Goal: Information Seeking & Learning: Learn about a topic

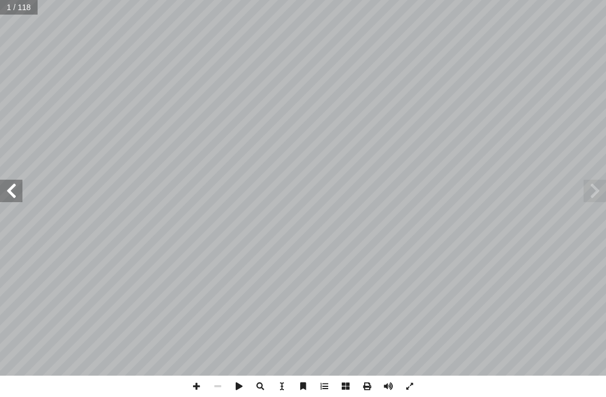
click at [596, 191] on span at bounding box center [594, 190] width 22 height 22
click at [5, 187] on span at bounding box center [11, 190] width 22 height 22
click at [21, 182] on span at bounding box center [11, 190] width 22 height 22
click at [22, 183] on span at bounding box center [11, 190] width 22 height 22
click at [15, 180] on span at bounding box center [11, 190] width 22 height 22
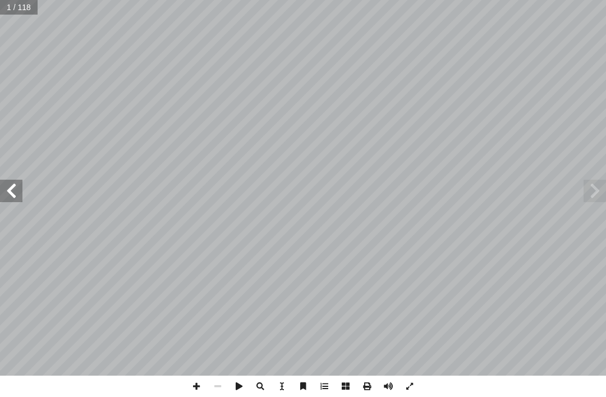
click at [21, 186] on span at bounding box center [11, 190] width 22 height 22
click at [7, 188] on span at bounding box center [11, 190] width 22 height 22
click at [8, 183] on span at bounding box center [11, 190] width 22 height 22
click at [599, 191] on span at bounding box center [594, 190] width 22 height 22
click at [584, 188] on span at bounding box center [594, 190] width 22 height 22
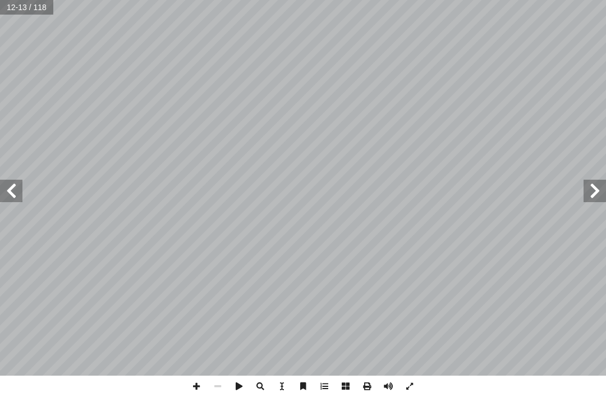
click at [585, 190] on span at bounding box center [594, 190] width 22 height 22
click at [588, 192] on span at bounding box center [594, 190] width 22 height 22
click at [585, 190] on span at bounding box center [594, 190] width 22 height 22
click at [592, 192] on span at bounding box center [594, 190] width 22 height 22
click at [598, 182] on span at bounding box center [594, 190] width 22 height 22
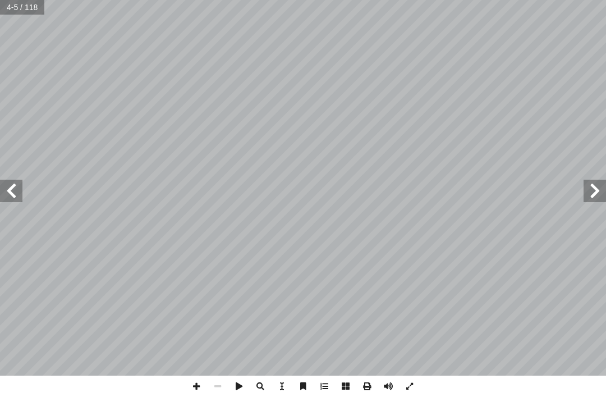
click at [601, 201] on span at bounding box center [594, 190] width 22 height 22
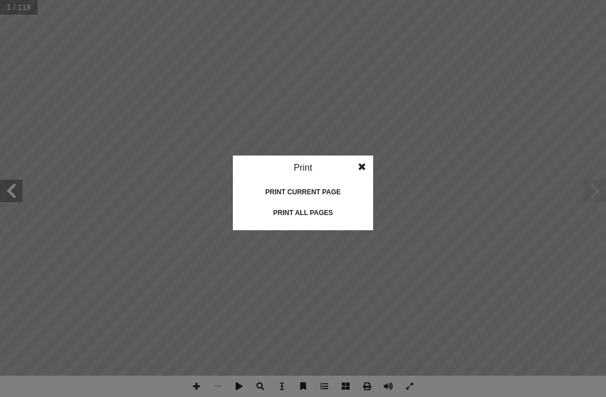
click at [309, 219] on div "Print all pages" at bounding box center [303, 213] width 112 height 18
